Goal: Transaction & Acquisition: Purchase product/service

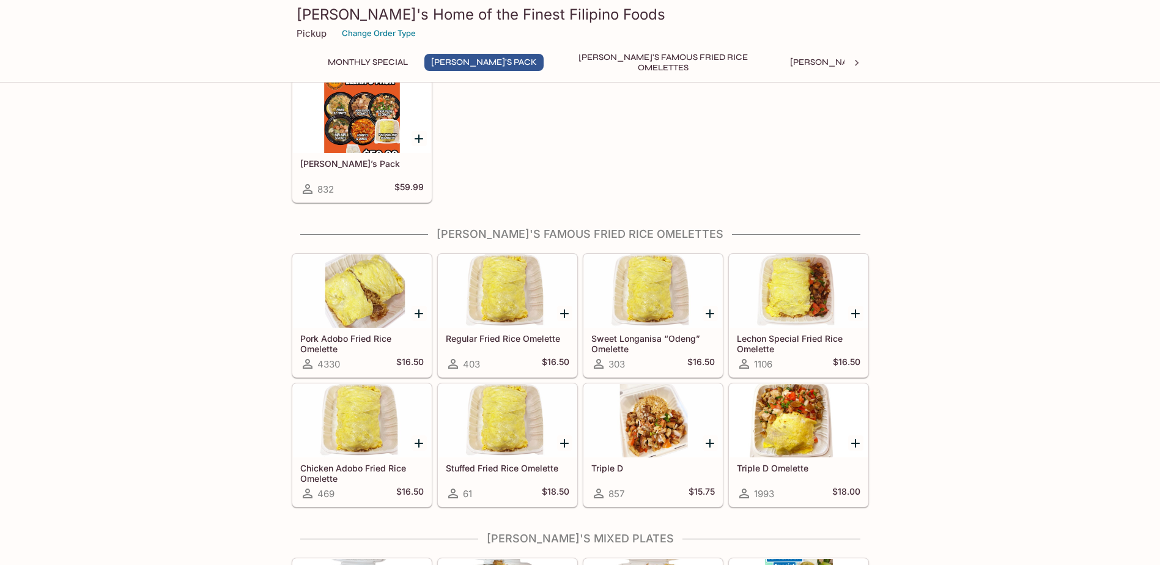
scroll to position [183, 0]
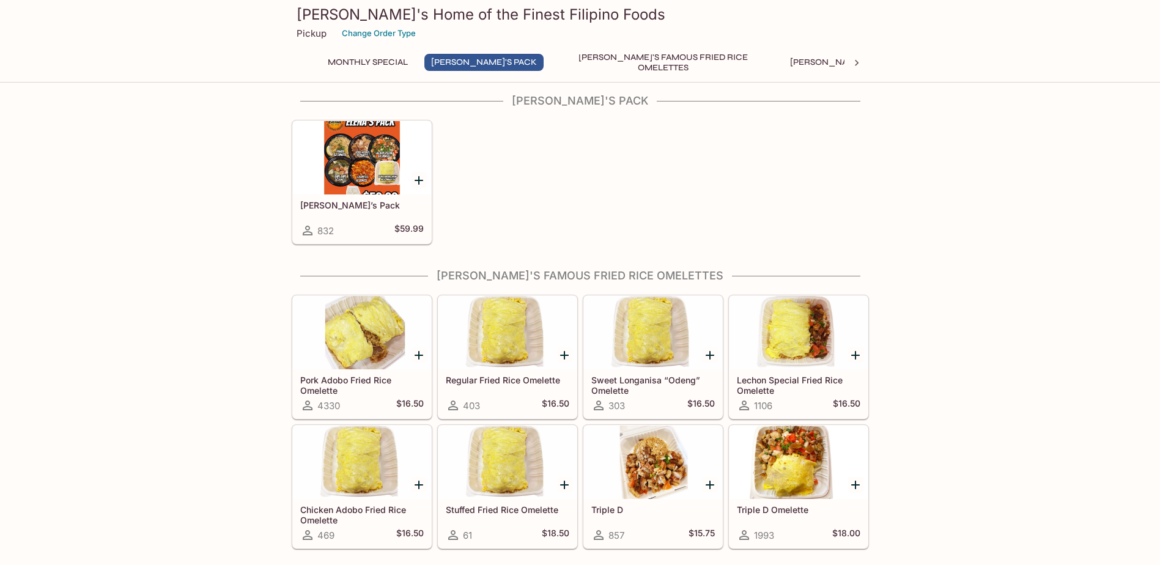
click at [564, 355] on icon "Add Regular Fried Rice Omelette" at bounding box center [564, 355] width 9 height 9
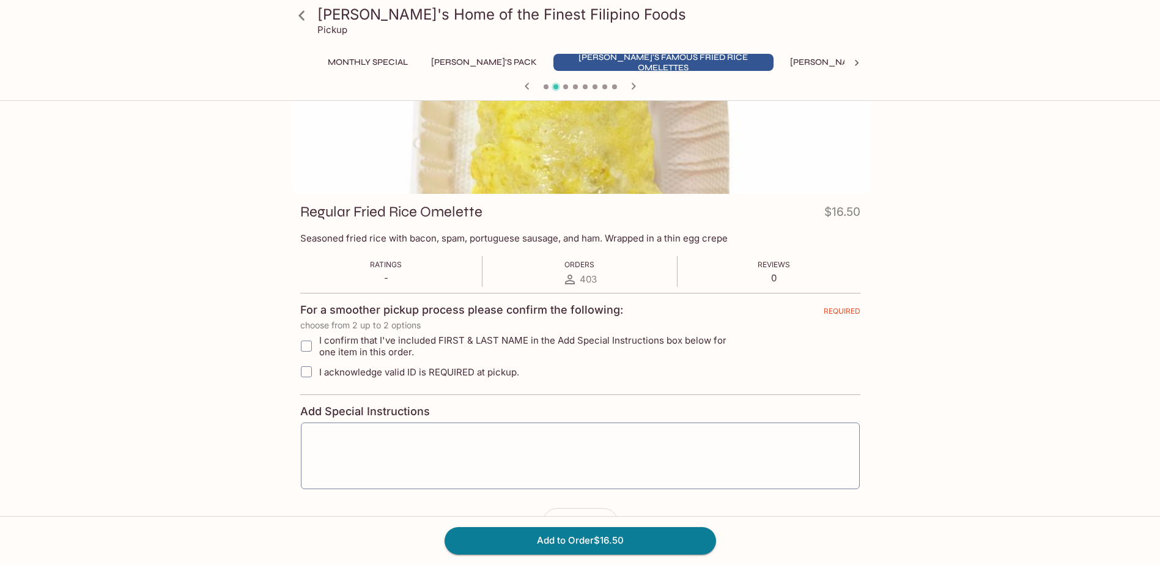
scroll to position [52, 0]
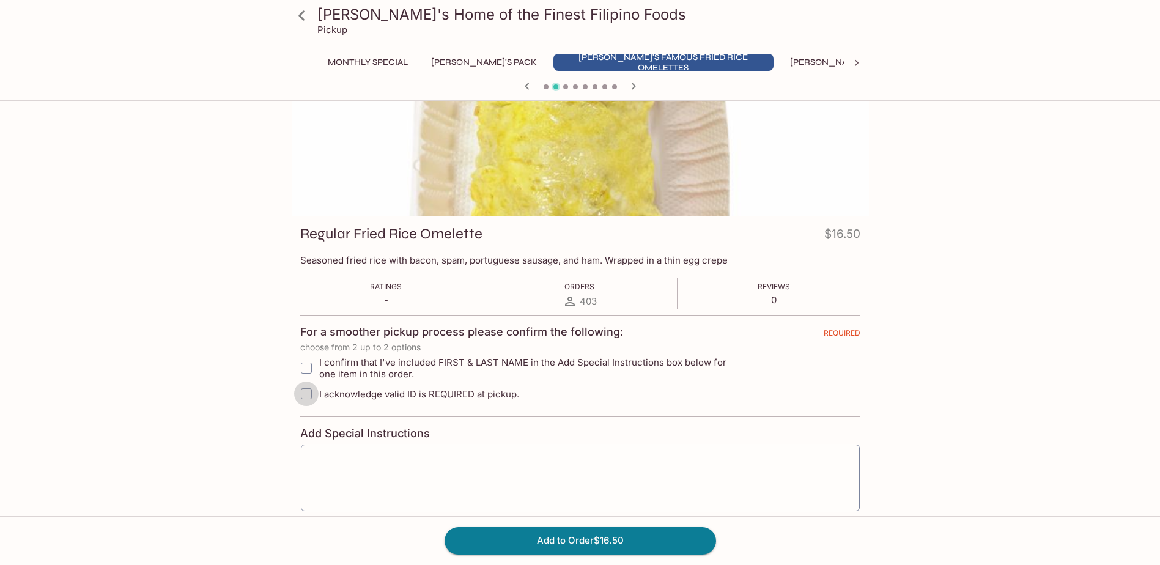
click at [314, 396] on input "I acknowledge valid ID is REQUIRED at pickup." at bounding box center [306, 394] width 24 height 24
checkbox input "true"
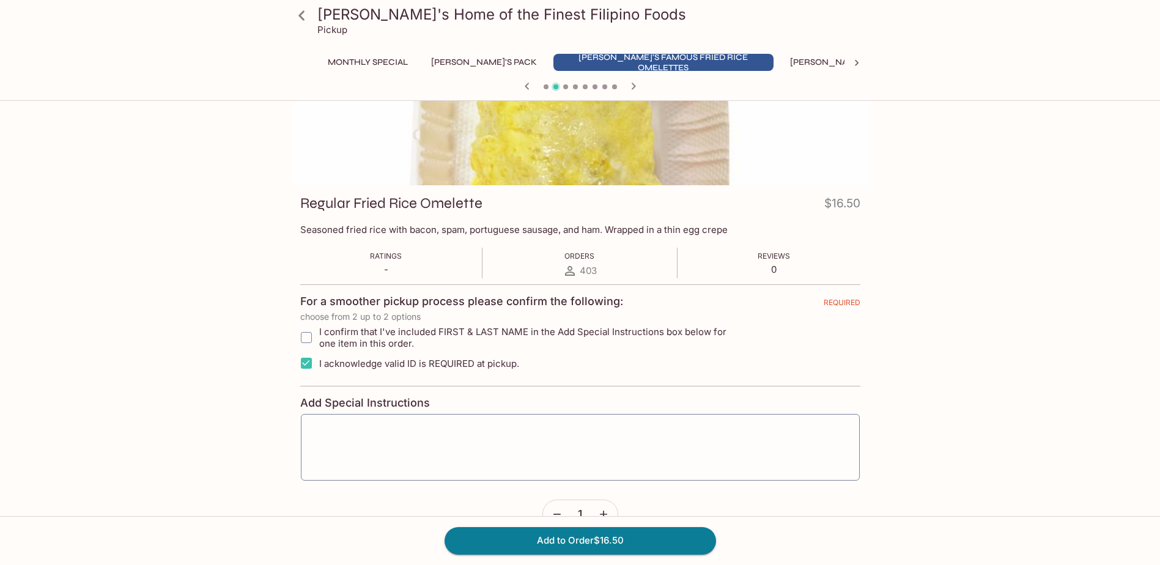
scroll to position [113, 0]
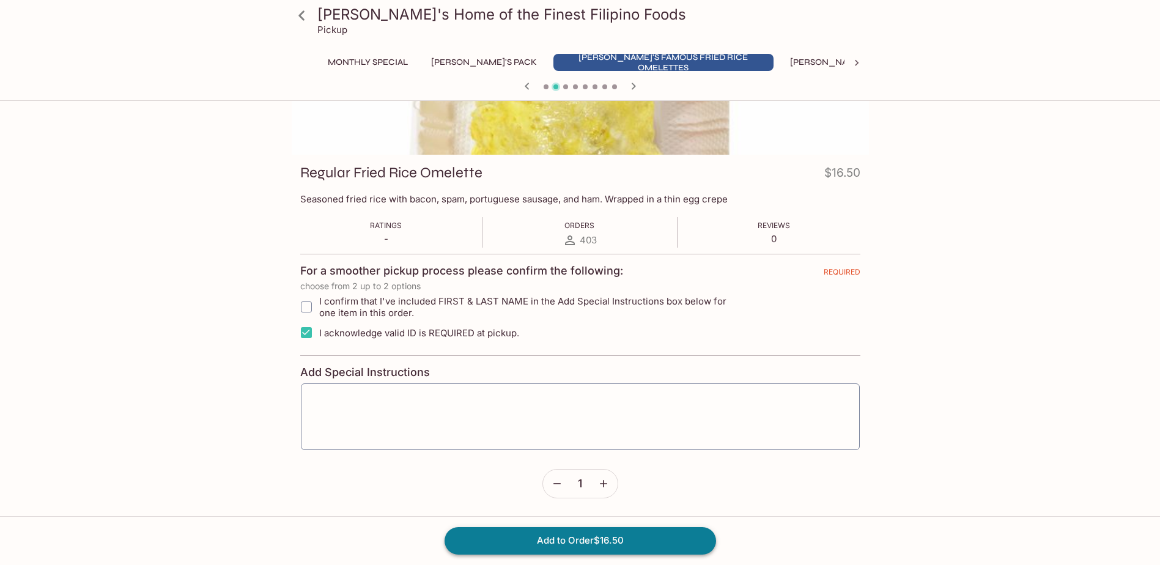
click at [575, 544] on button "Add to Order $16.50" at bounding box center [579, 540] width 271 height 27
click at [307, 303] on input "I confirm that I've included FIRST & LAST NAME in the Add Special Instructions …" at bounding box center [306, 307] width 24 height 24
checkbox input "true"
click at [501, 398] on textarea at bounding box center [580, 417] width 542 height 46
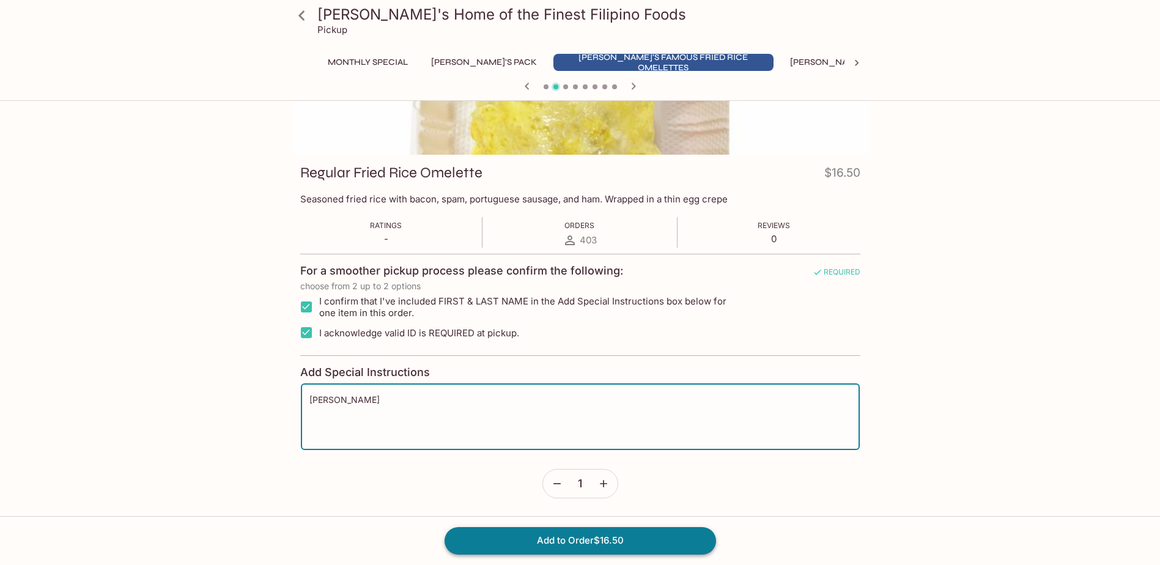
type textarea "[PERSON_NAME]"
click at [619, 537] on button "Add to Order $16.50" at bounding box center [579, 540] width 271 height 27
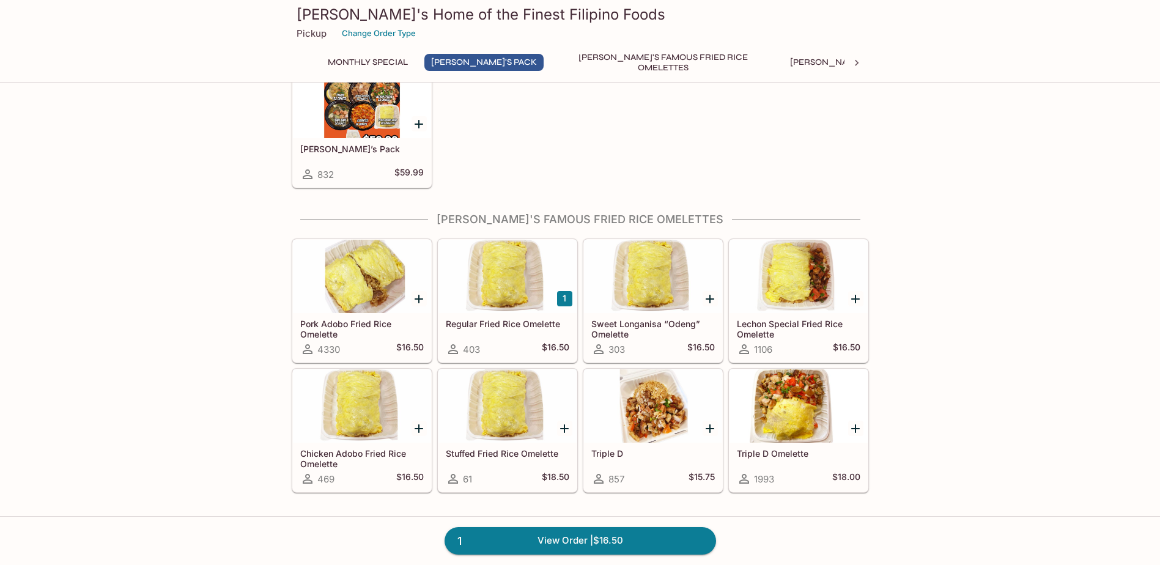
scroll to position [245, 0]
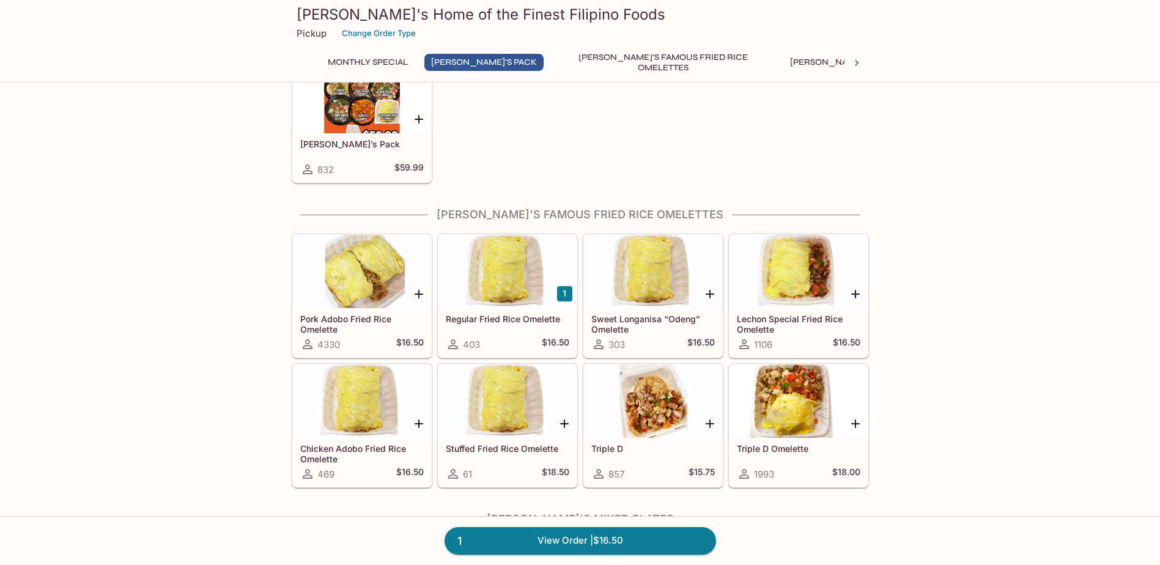
click at [418, 291] on icon "Add Pork Adobo Fried Rice Omelette" at bounding box center [419, 294] width 9 height 9
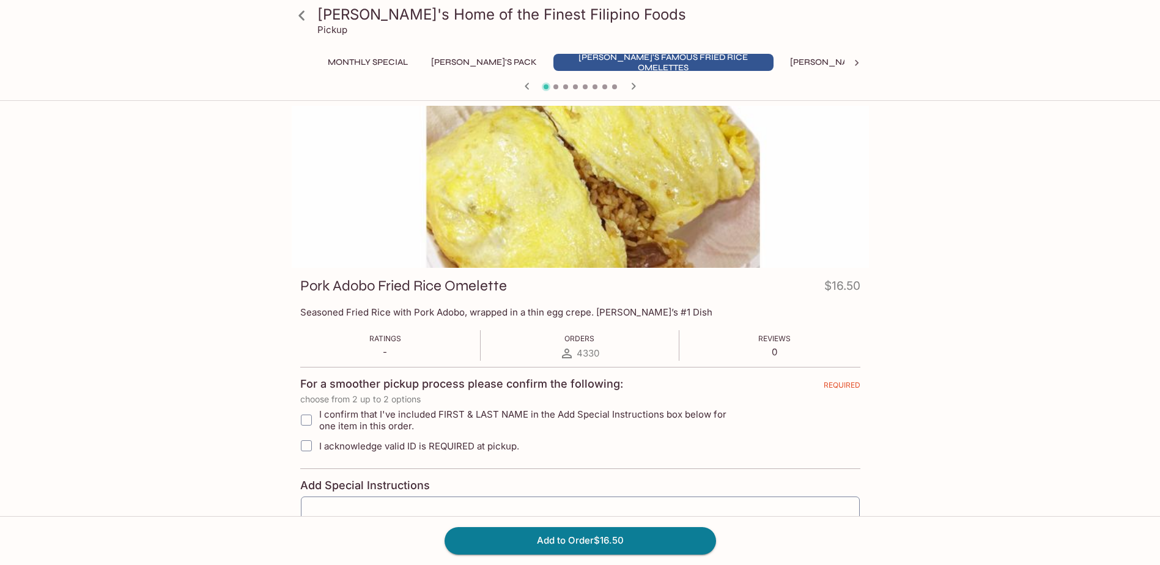
drag, startPoint x: 305, startPoint y: 418, endPoint x: 308, endPoint y: 440, distance: 22.2
click at [305, 417] on input "I confirm that I've included FIRST & LAST NAME in the Add Special Instructions …" at bounding box center [306, 420] width 24 height 24
click at [308, 446] on input "I acknowledge valid ID is REQUIRED at pickup." at bounding box center [306, 445] width 24 height 24
checkbox input "true"
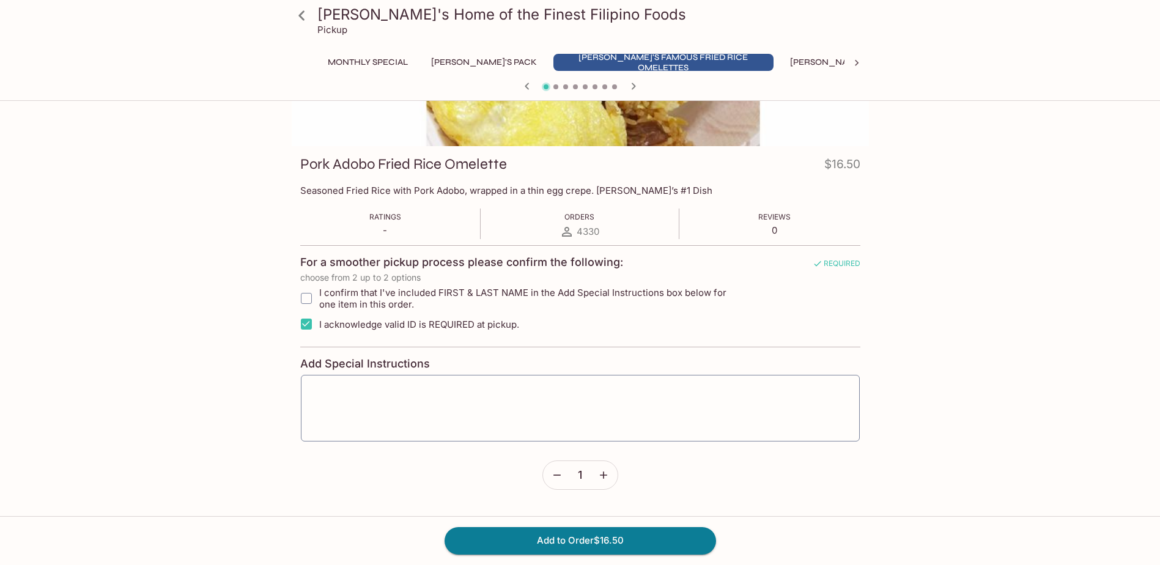
scroll to position [122, 0]
click at [306, 297] on input "I confirm that I've included FIRST & LAST NAME in the Add Special Instructions …" at bounding box center [306, 298] width 24 height 24
checkbox input "true"
click at [449, 410] on textarea at bounding box center [580, 408] width 542 height 46
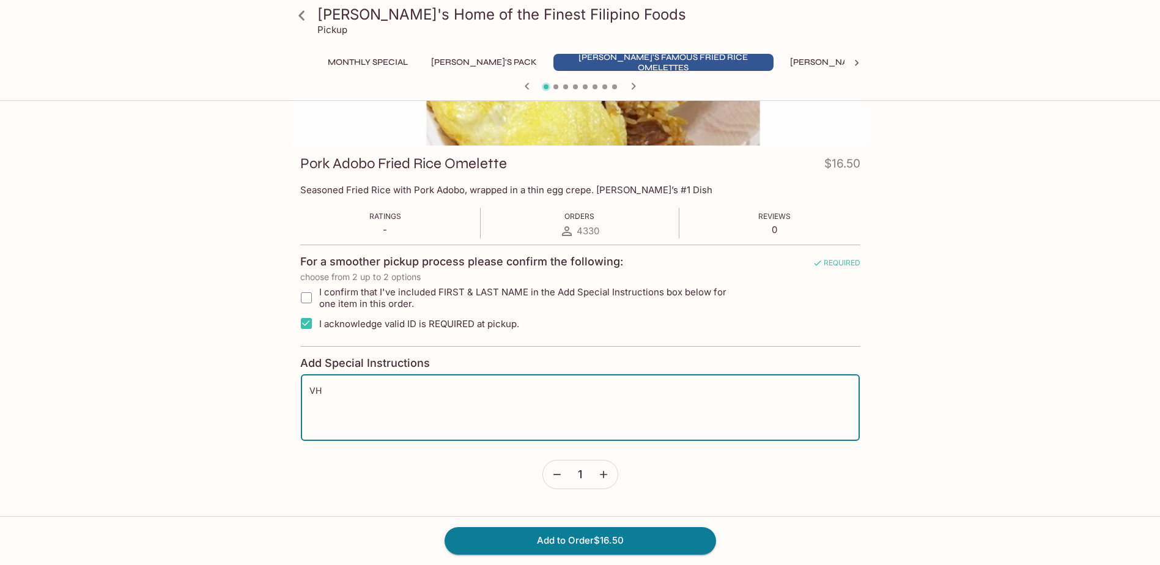
type textarea "V"
type textarea "[PERSON_NAME]"
click at [632, 534] on button "Add to Order $16.50" at bounding box center [579, 540] width 271 height 27
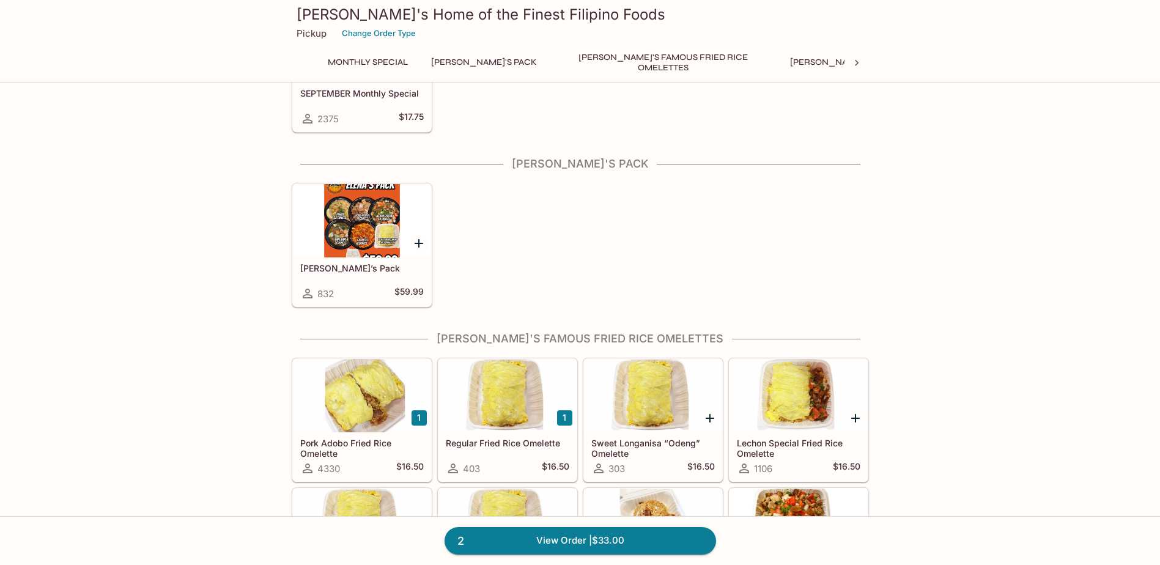
scroll to position [245, 0]
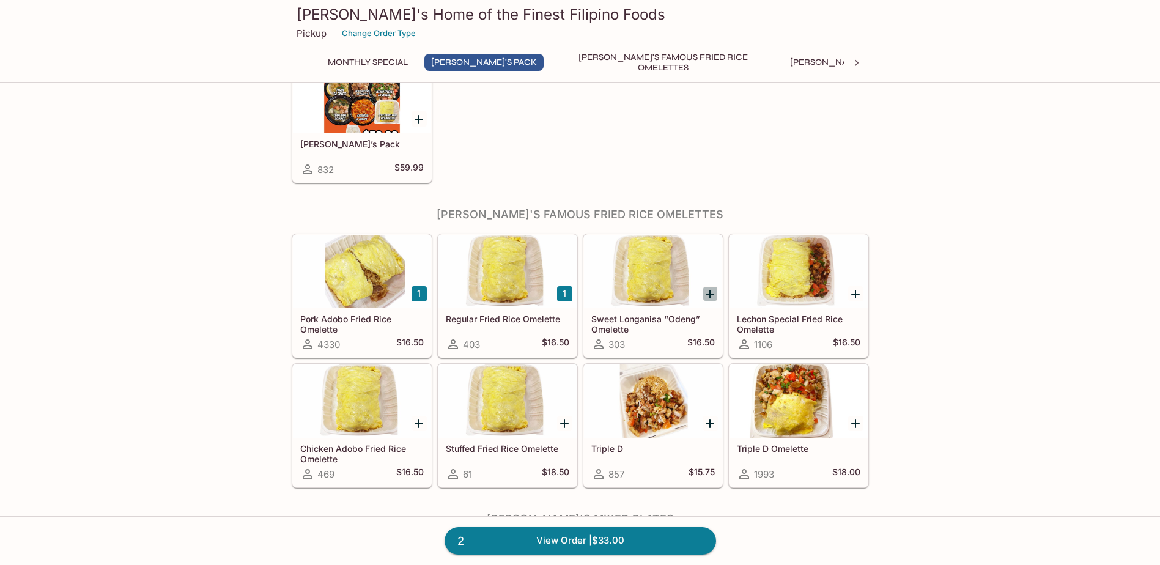
click at [709, 295] on icon "Add Sweet Longanisa “Odeng” Omelette" at bounding box center [710, 294] width 15 height 15
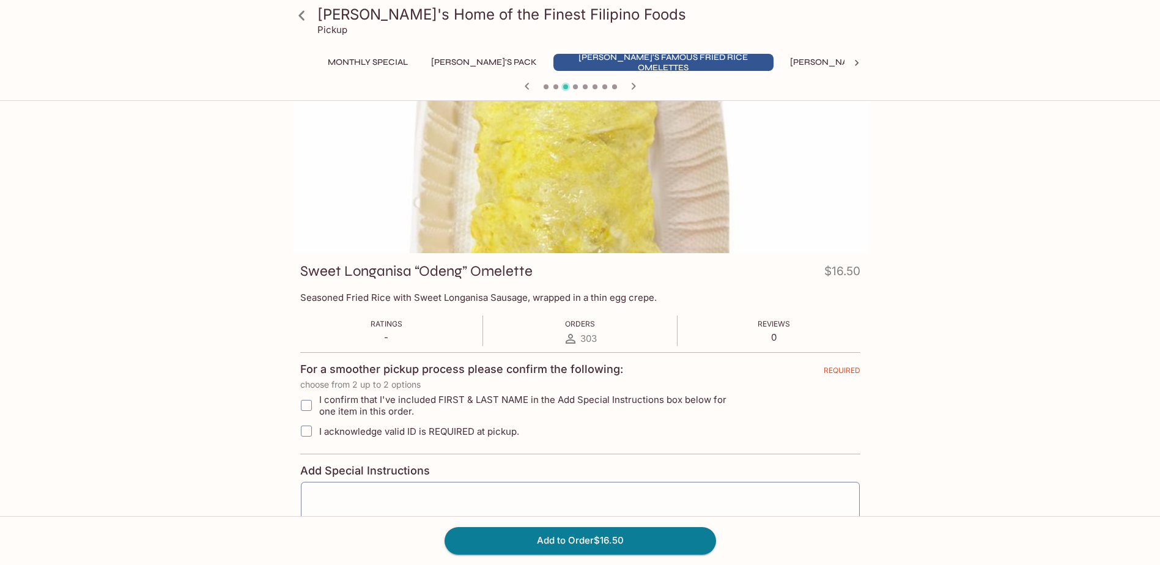
scroll to position [61, 0]
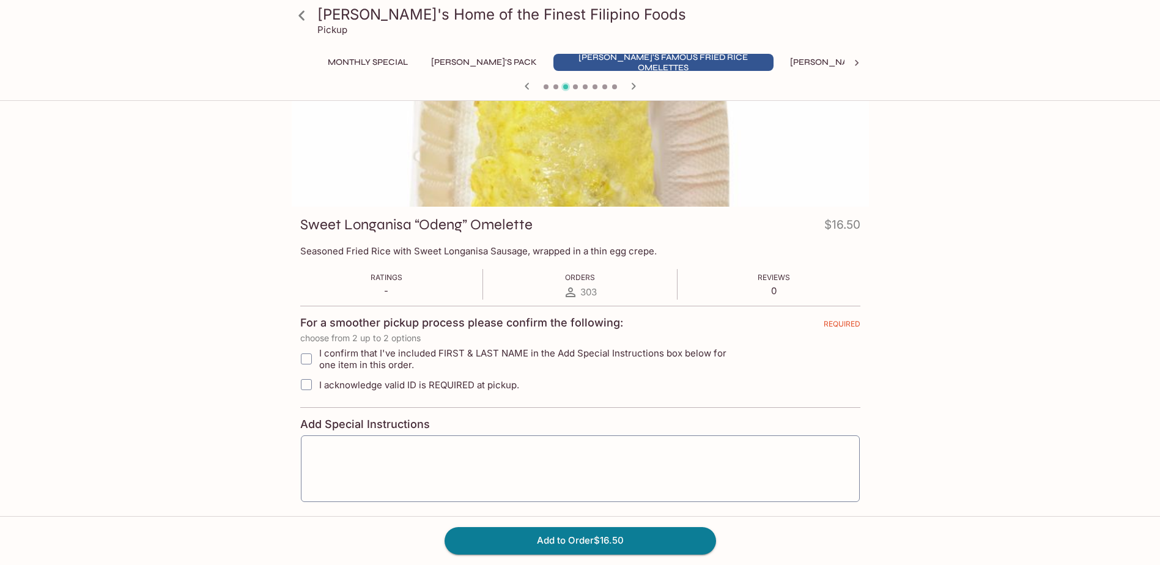
click at [304, 356] on input "I confirm that I've included FIRST & LAST NAME in the Add Special Instructions …" at bounding box center [306, 359] width 24 height 24
checkbox input "true"
click at [309, 378] on input "I acknowledge valid ID is REQUIRED at pickup." at bounding box center [306, 384] width 24 height 24
checkbox input "true"
click at [380, 470] on textarea at bounding box center [580, 469] width 542 height 46
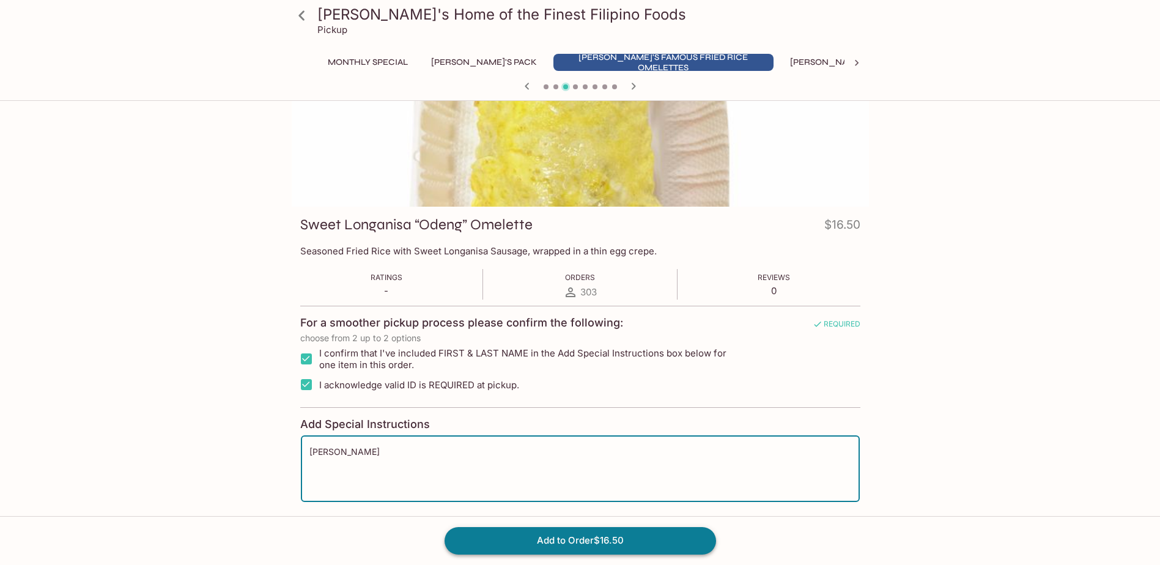
type textarea "[PERSON_NAME]"
click at [622, 547] on button "Add to Order $16.50" at bounding box center [579, 540] width 271 height 27
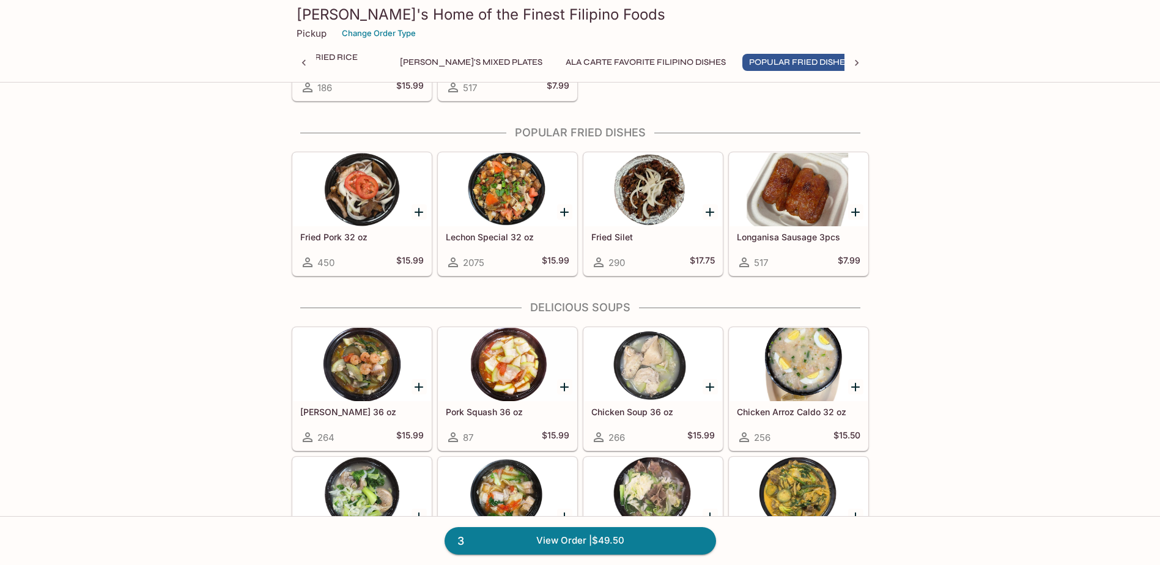
scroll to position [1223, 0]
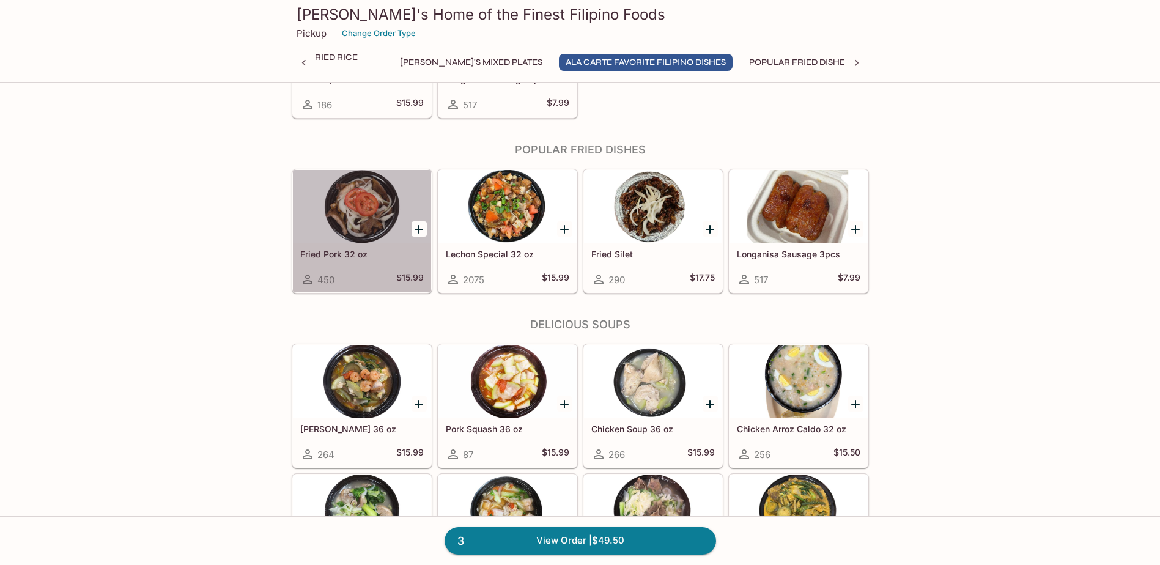
click at [363, 210] on div at bounding box center [362, 206] width 138 height 73
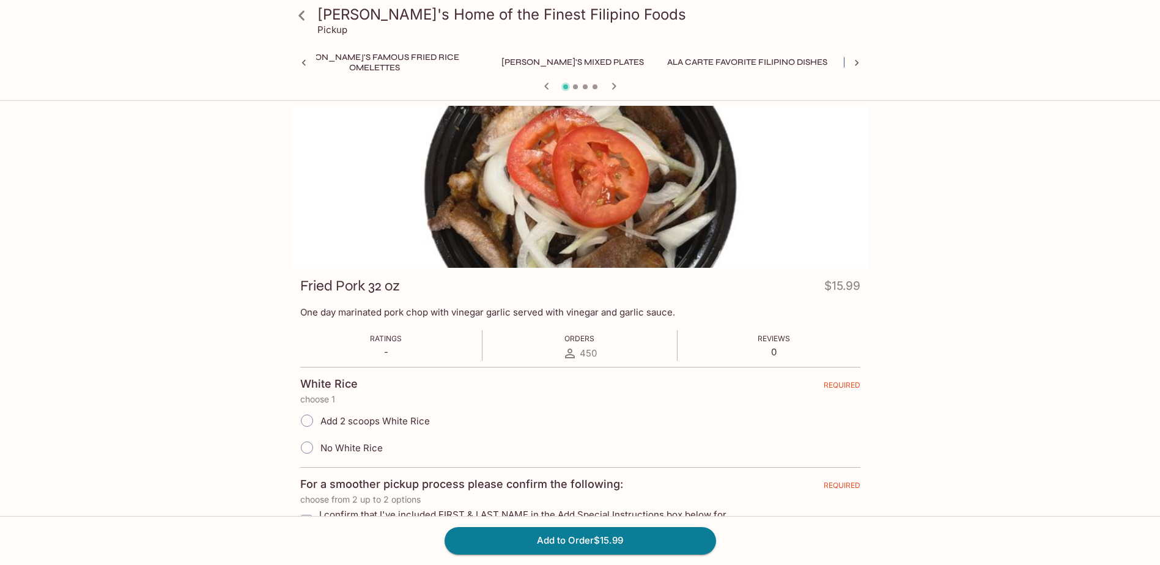
click at [611, 82] on icon "button" at bounding box center [614, 86] width 15 height 15
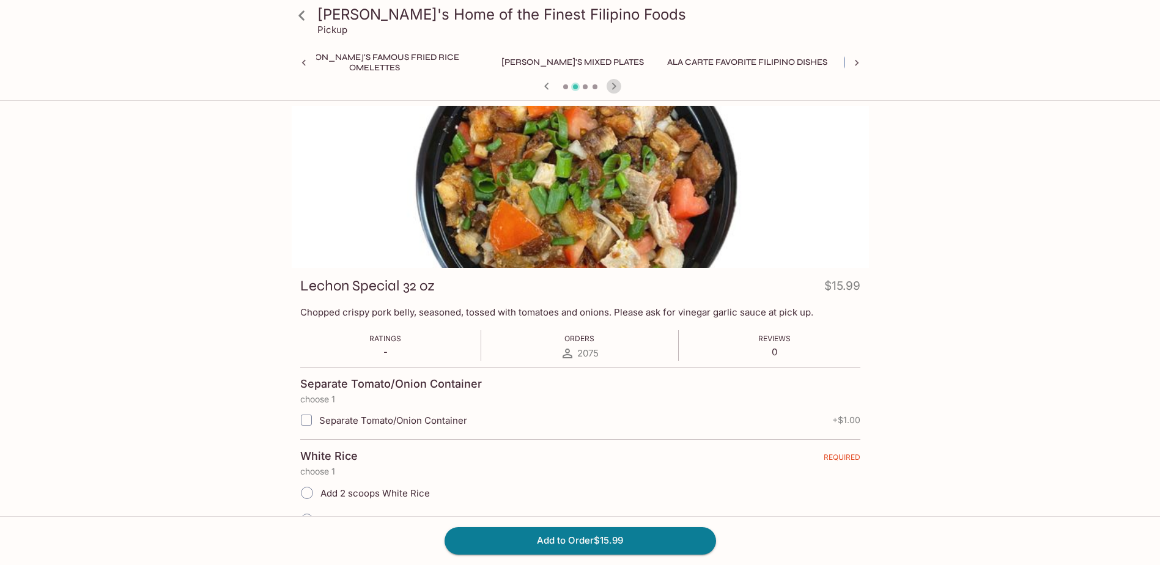
click at [611, 88] on icon "button" at bounding box center [614, 86] width 15 height 15
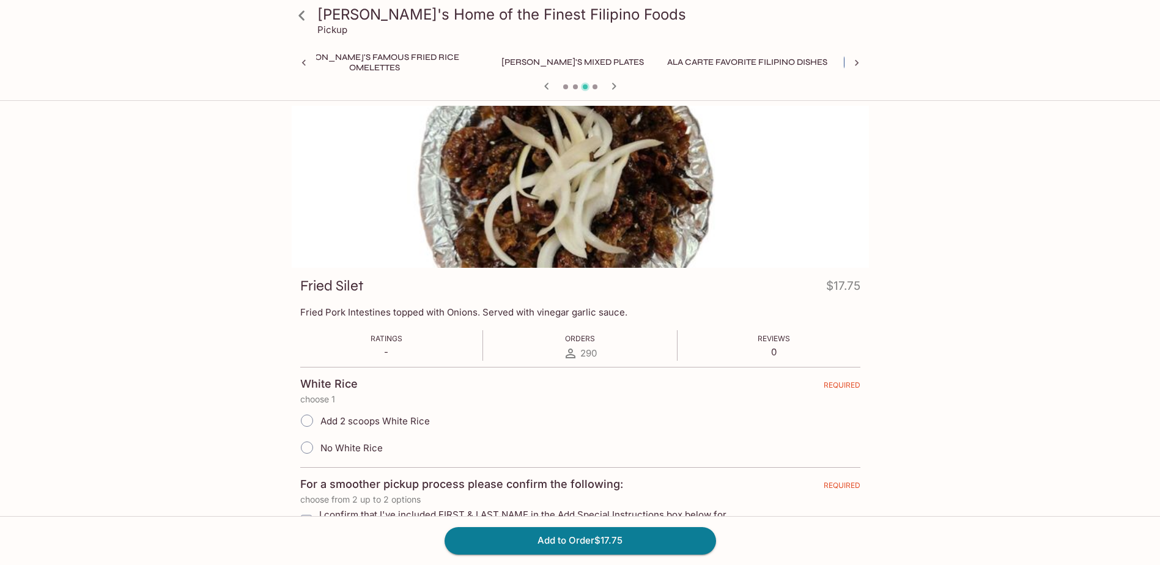
click at [660, 61] on button "Ala Carte Favorite Filipino Dishes" at bounding box center [747, 62] width 174 height 17
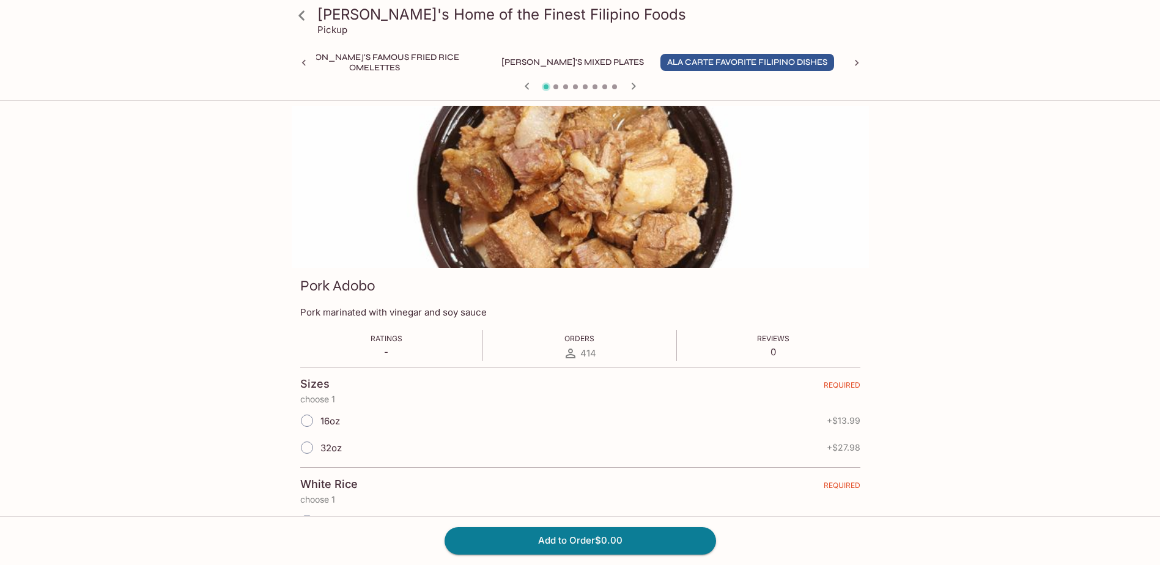
click at [632, 89] on icon "button" at bounding box center [633, 86] width 4 height 7
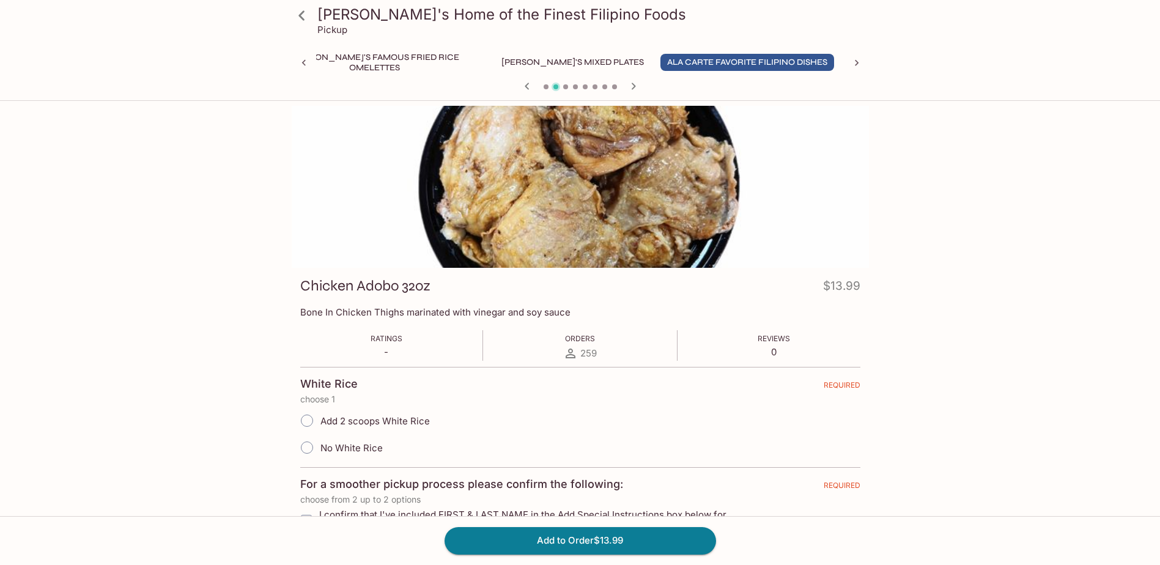
click at [632, 89] on icon "button" at bounding box center [633, 86] width 4 height 7
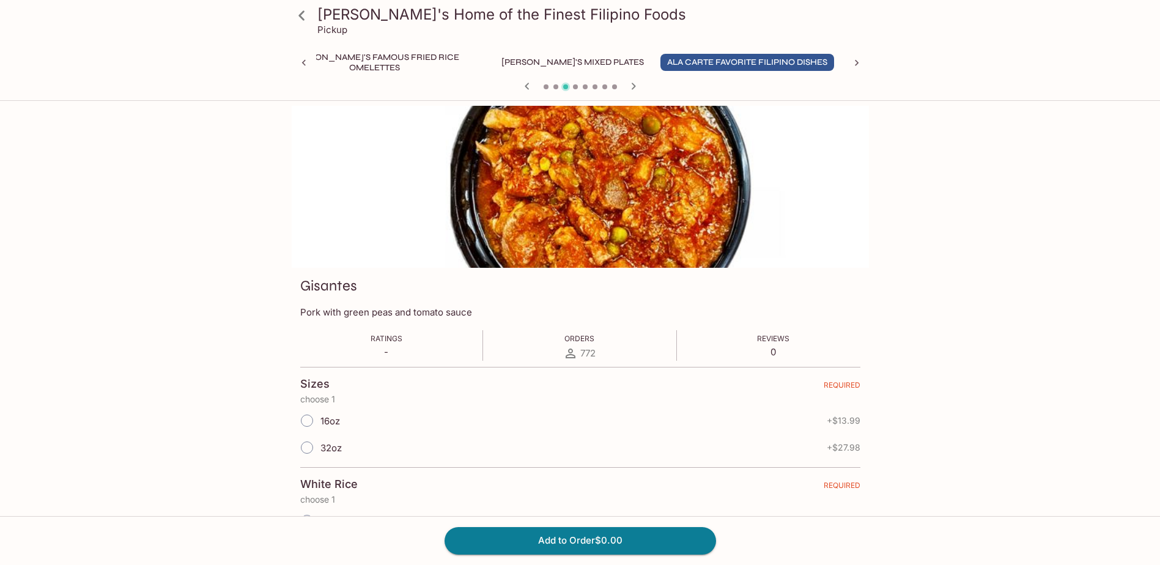
click at [303, 12] on icon at bounding box center [301, 15] width 6 height 10
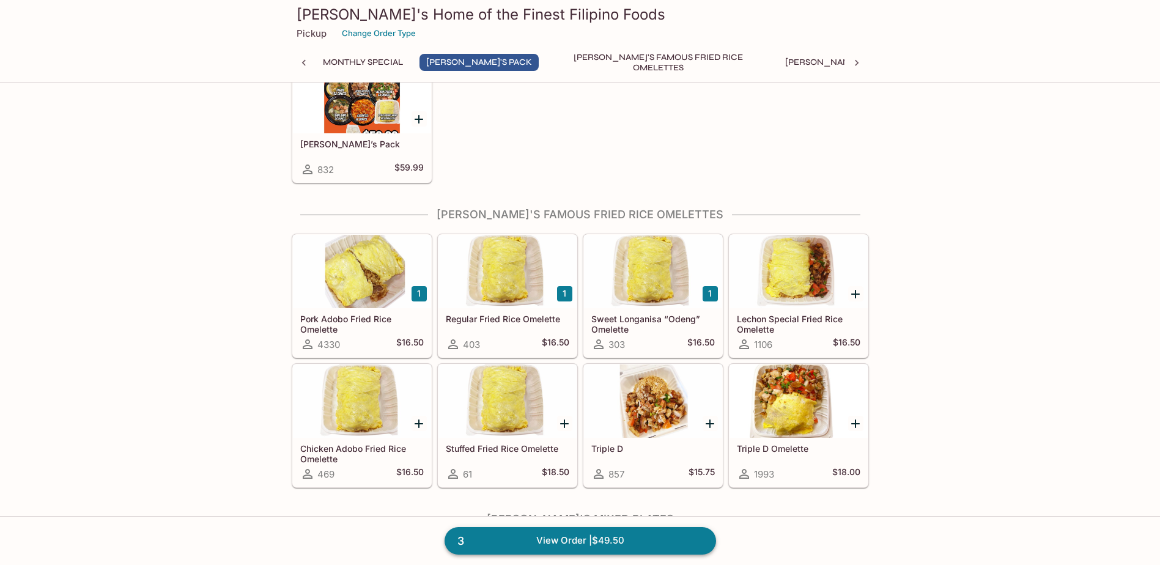
click at [586, 545] on link "3 View Order | $49.50" at bounding box center [579, 540] width 271 height 27
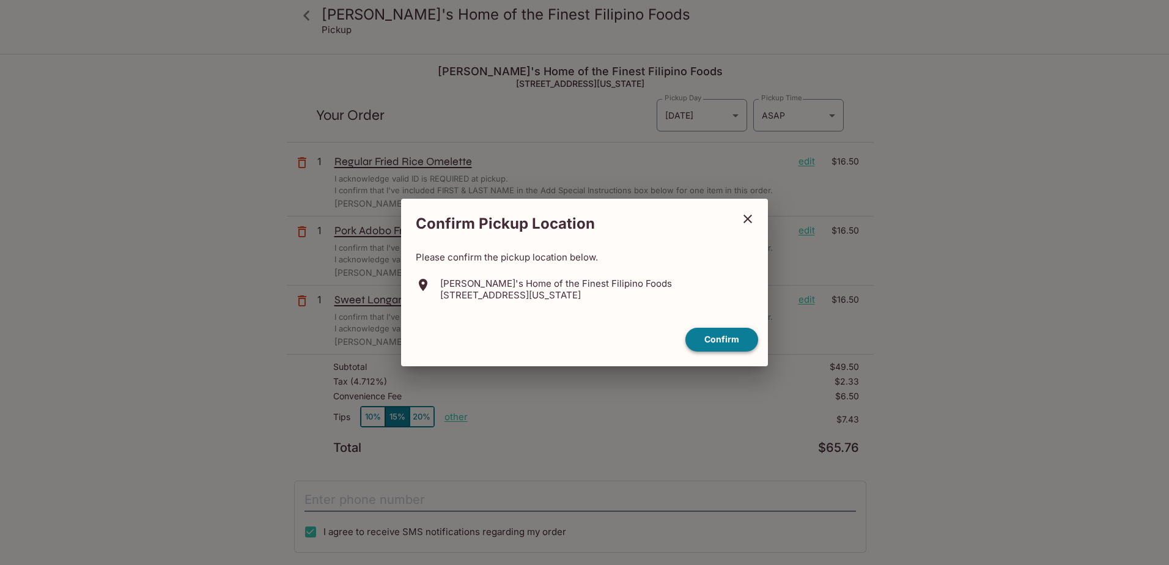
click at [737, 345] on button "Confirm" at bounding box center [721, 340] width 73 height 24
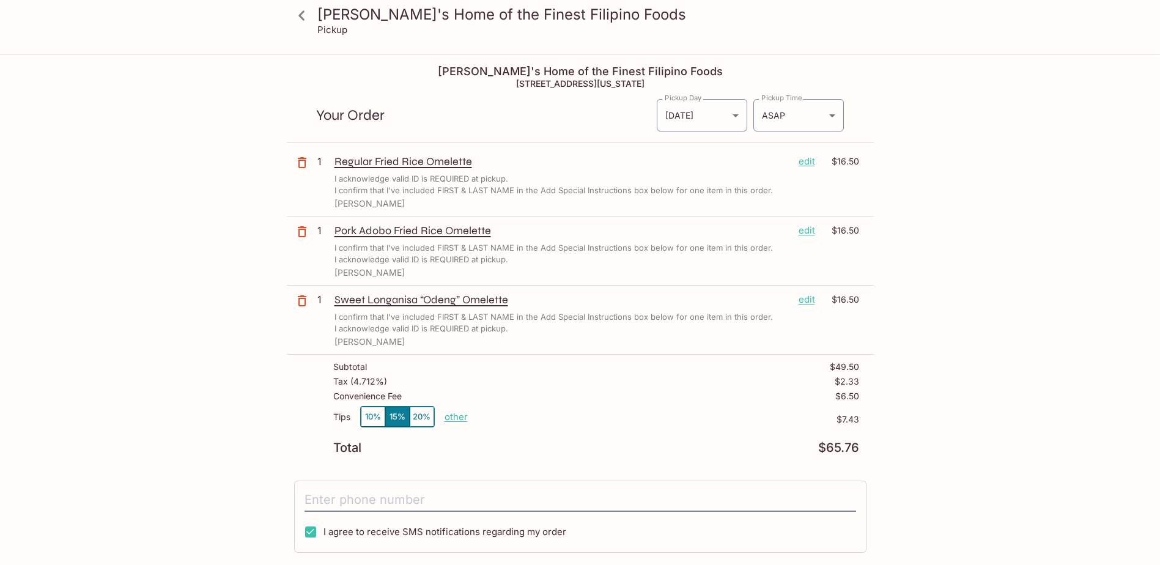
click at [305, 22] on icon at bounding box center [301, 15] width 21 height 21
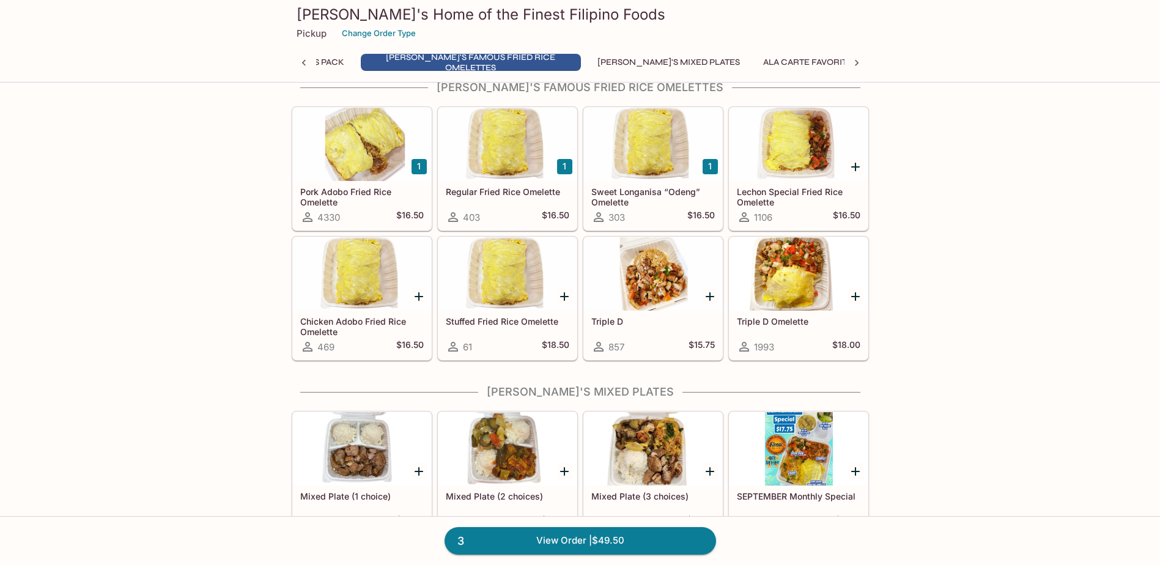
click at [788, 283] on div at bounding box center [798, 273] width 138 height 73
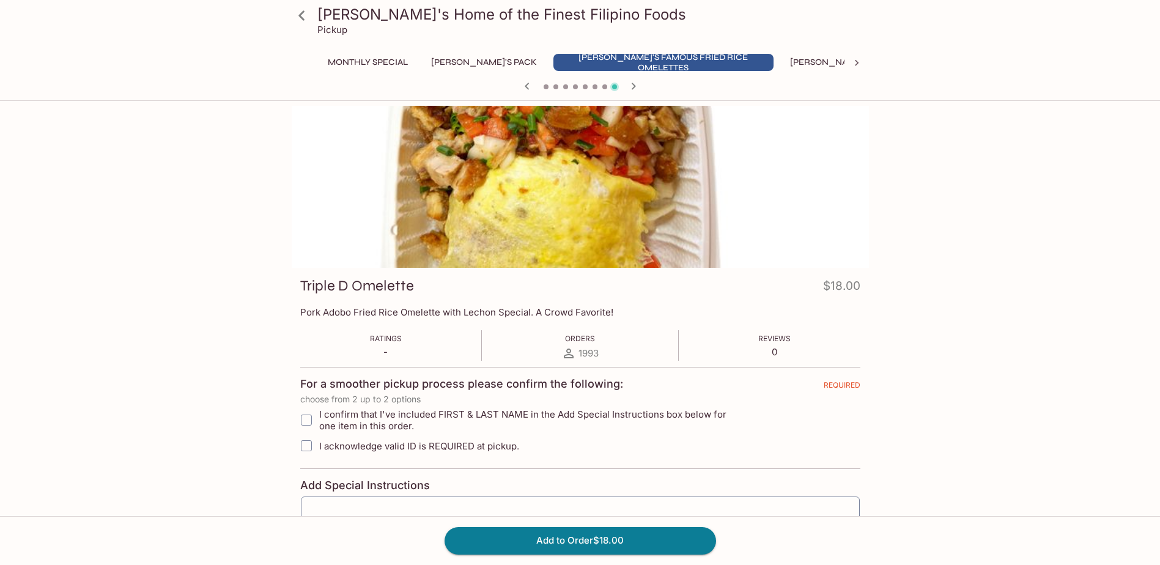
click at [301, 19] on icon at bounding box center [301, 15] width 21 height 21
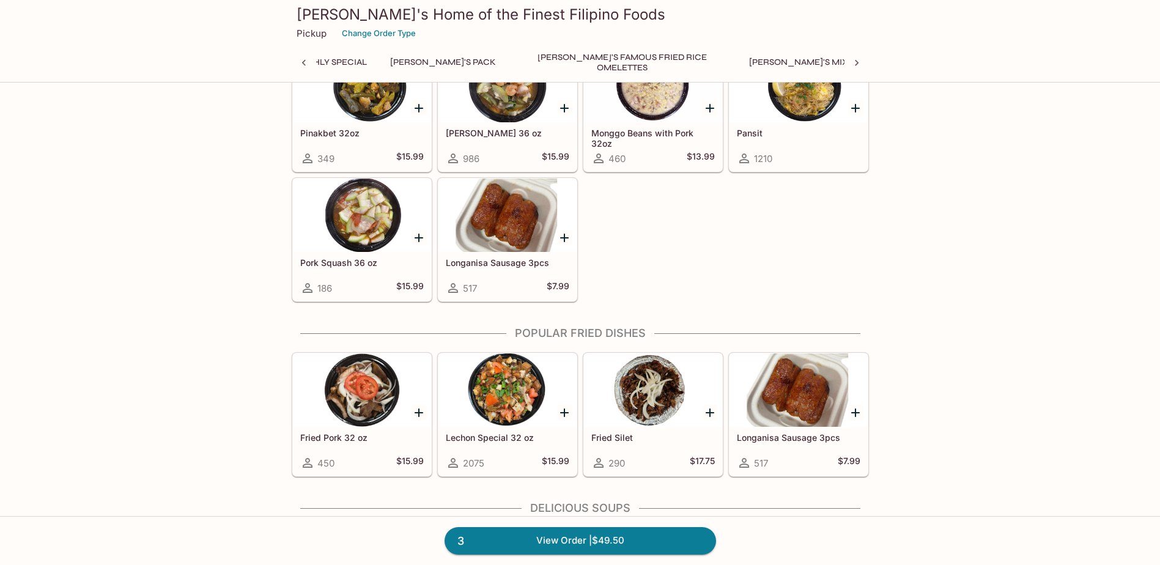
scroll to position [0, 164]
click at [379, 399] on div at bounding box center [362, 389] width 138 height 73
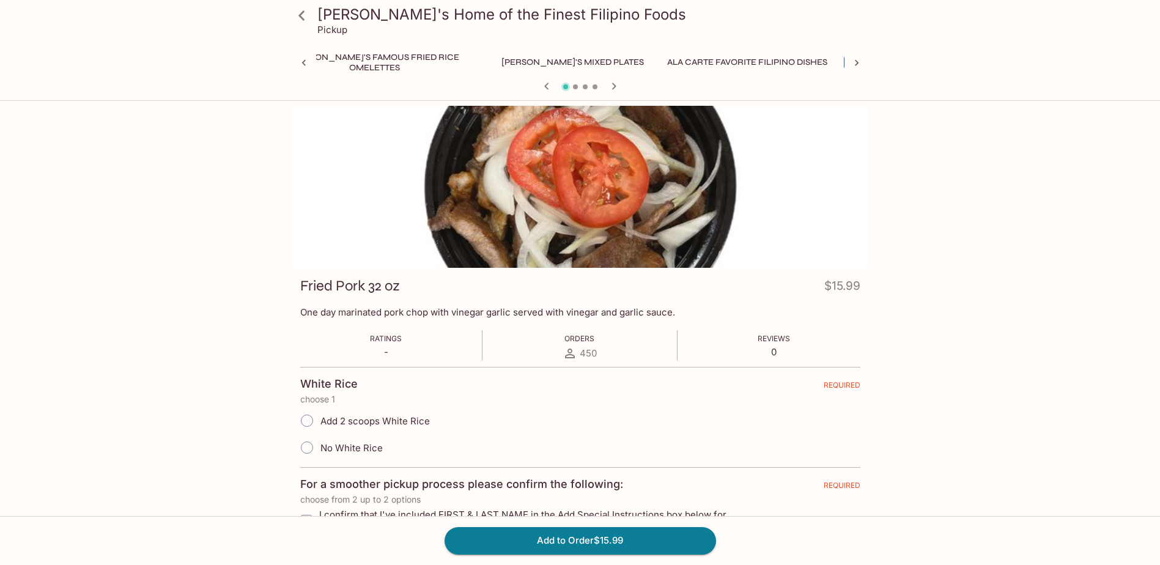
click at [299, 19] on icon at bounding box center [301, 15] width 21 height 21
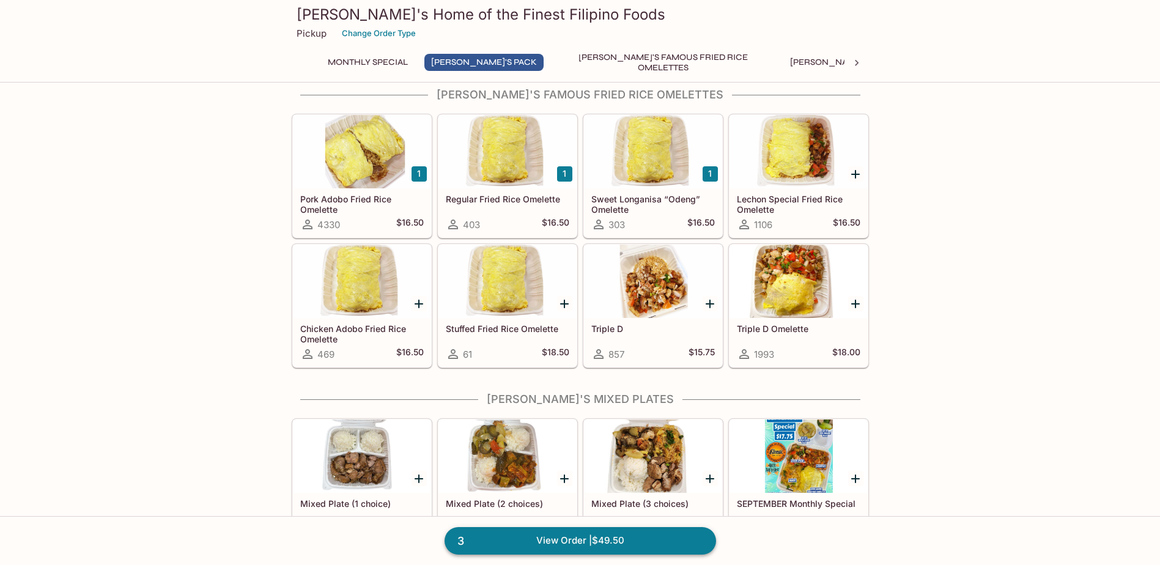
scroll to position [367, 0]
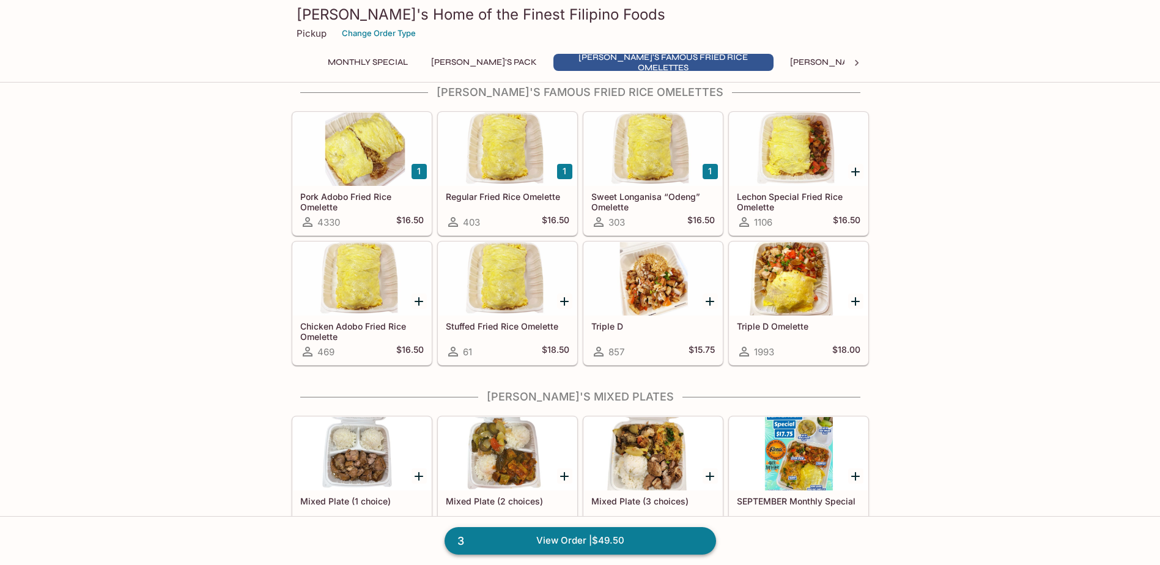
click at [574, 534] on link "3 View Order | $49.50" at bounding box center [579, 540] width 271 height 27
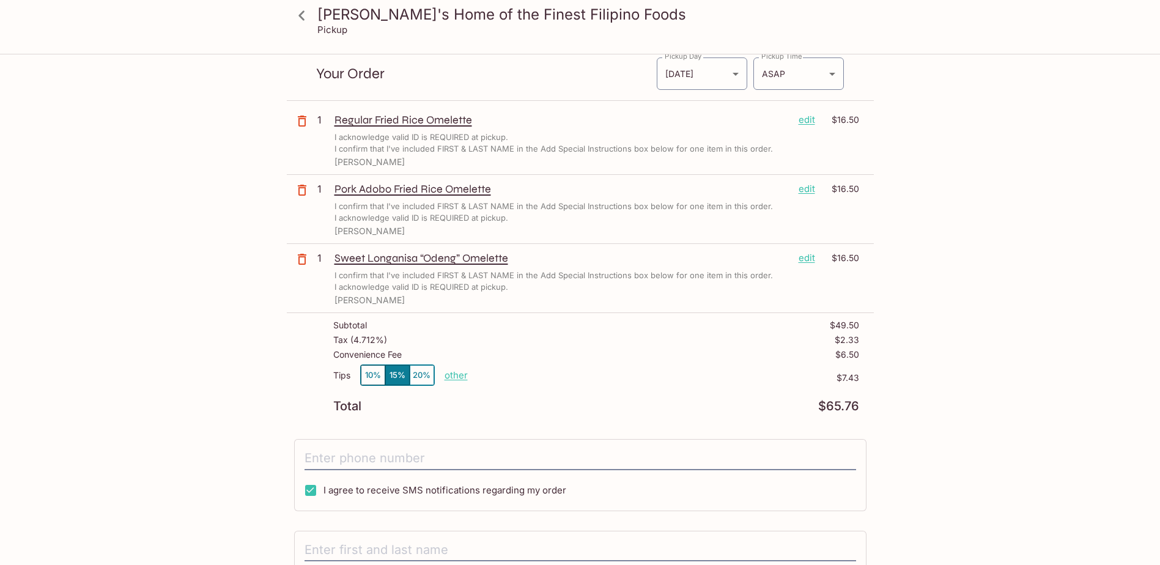
scroll to position [61, 0]
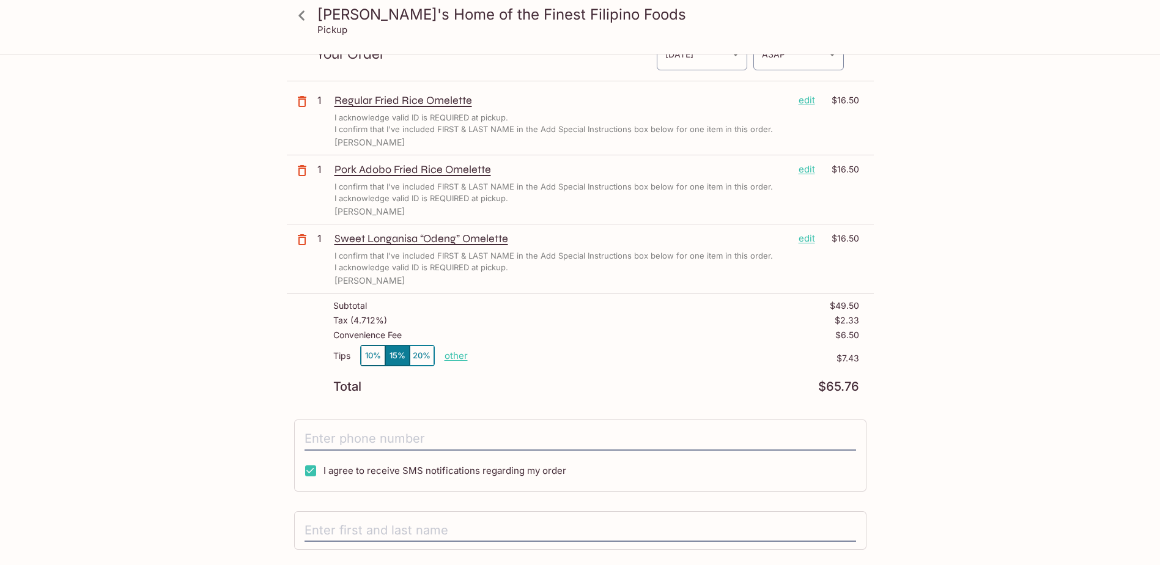
click at [454, 356] on p "other" at bounding box center [455, 356] width 23 height 12
type input "0.00"
click at [937, 385] on div "[PERSON_NAME]'s Home of the Finest Filipino Foods Pickup [PERSON_NAME]'s Home o…" at bounding box center [580, 338] width 783 height 689
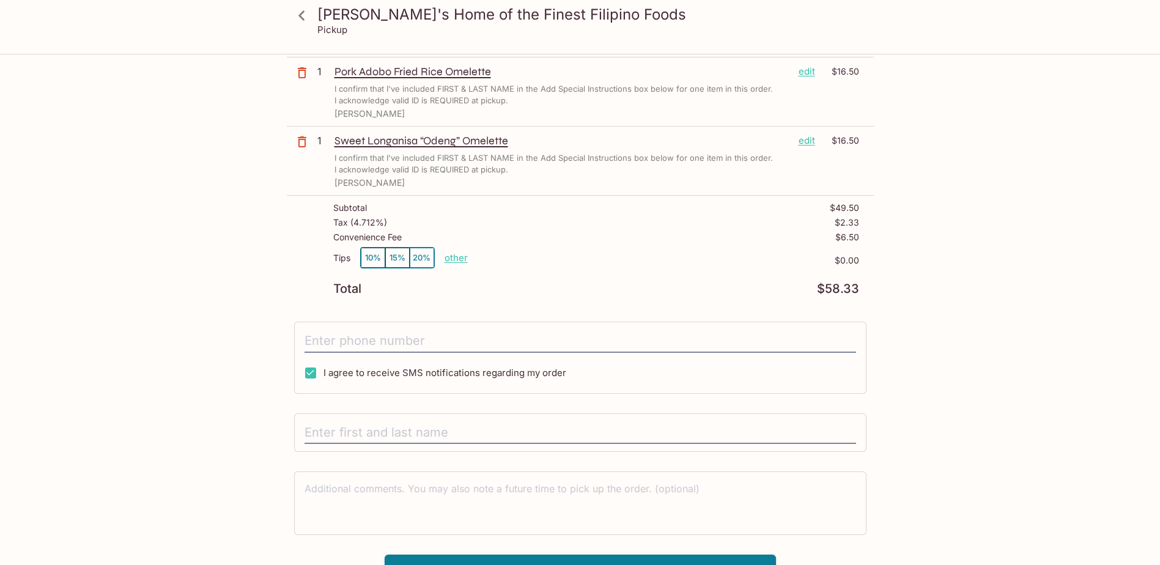
scroll to position [179, 0]
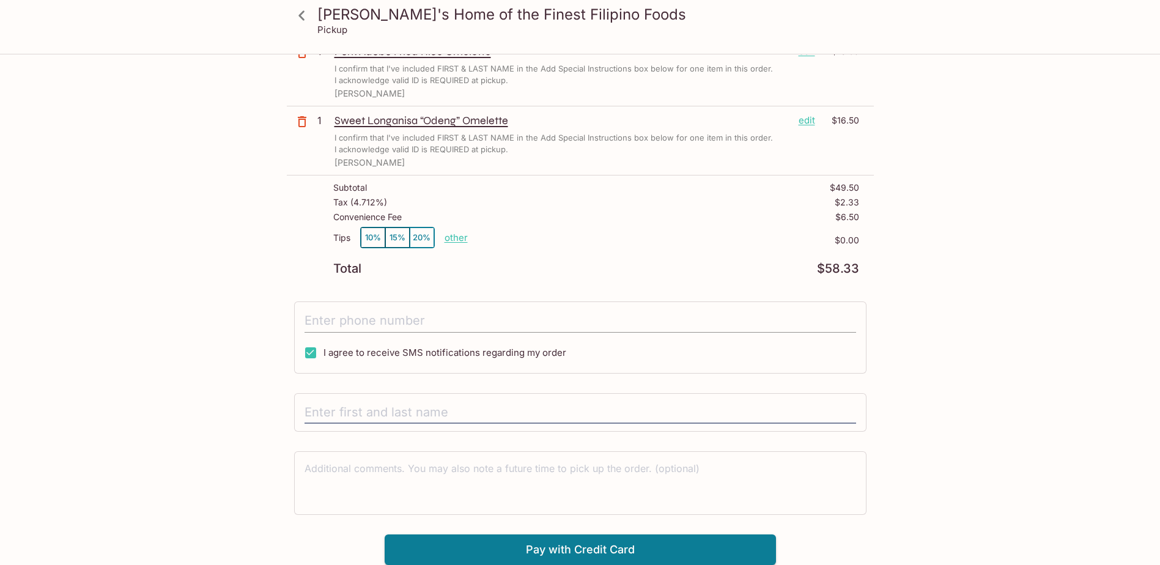
click at [361, 322] on input "tel" at bounding box center [579, 320] width 551 height 23
click at [201, 350] on div "[PERSON_NAME]'s Home of the Finest Filipino Foods Pickup [PERSON_NAME]'s Home o…" at bounding box center [580, 220] width 783 height 689
drag, startPoint x: 336, startPoint y: 496, endPoint x: 168, endPoint y: 396, distance: 196.1
click at [163, 383] on div "[PERSON_NAME]'s Home of the Finest Filipino Foods Pickup [PERSON_NAME]'s Home o…" at bounding box center [580, 158] width 1160 height 565
drag, startPoint x: 347, startPoint y: 314, endPoint x: 402, endPoint y: 317, distance: 54.5
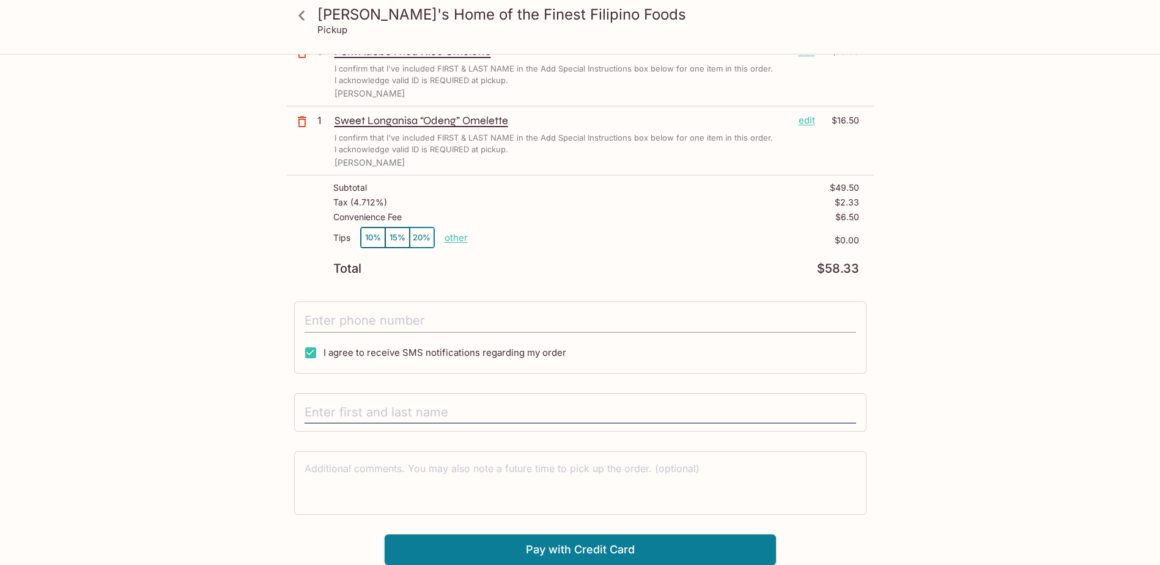
click at [347, 314] on input "tel" at bounding box center [579, 320] width 551 height 23
click at [957, 378] on div "[PERSON_NAME]'s Home of the Finest Filipino Foods Pickup [PERSON_NAME]'s Home o…" at bounding box center [580, 220] width 783 height 689
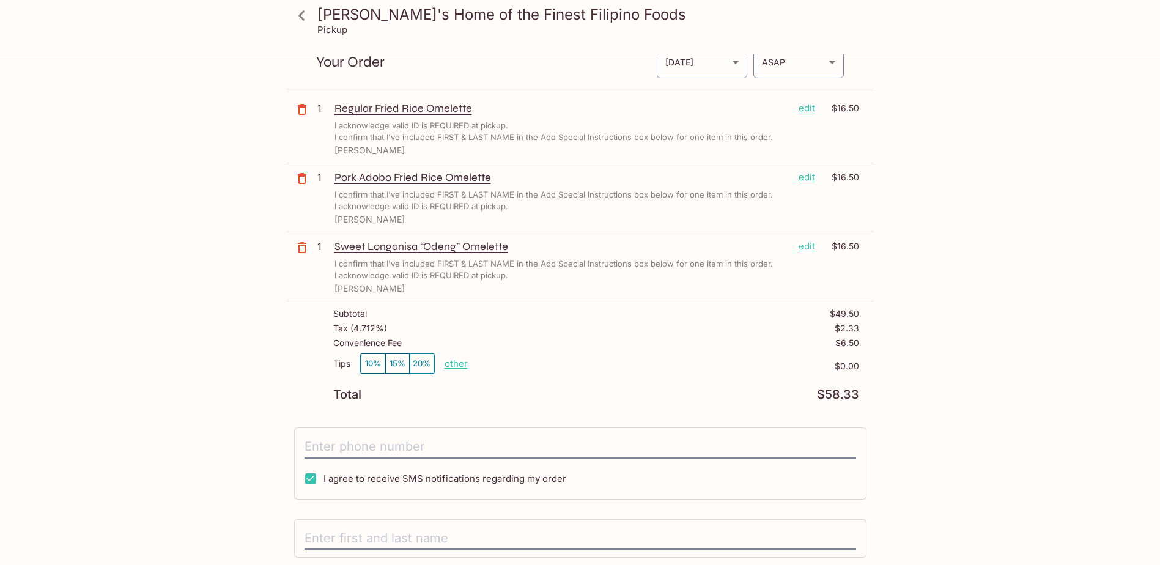
scroll to position [0, 0]
